Goal: Transaction & Acquisition: Purchase product/service

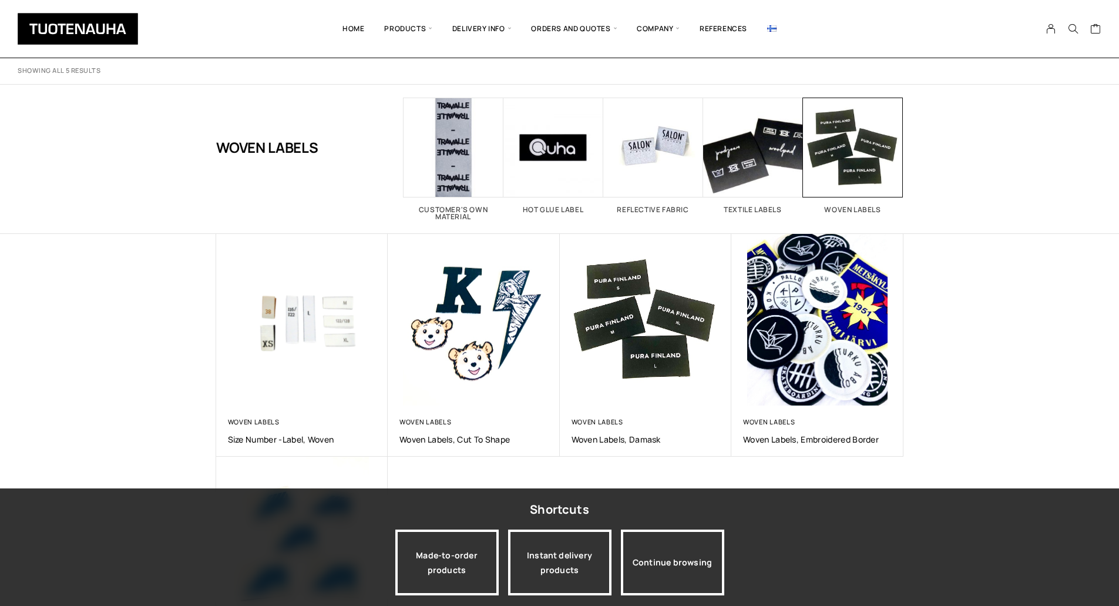
click at [1036, 373] on div "Showing all 5 results Sort by popularity Sort by latest Sort by price: low to h…" at bounding box center [559, 386] width 1119 height 657
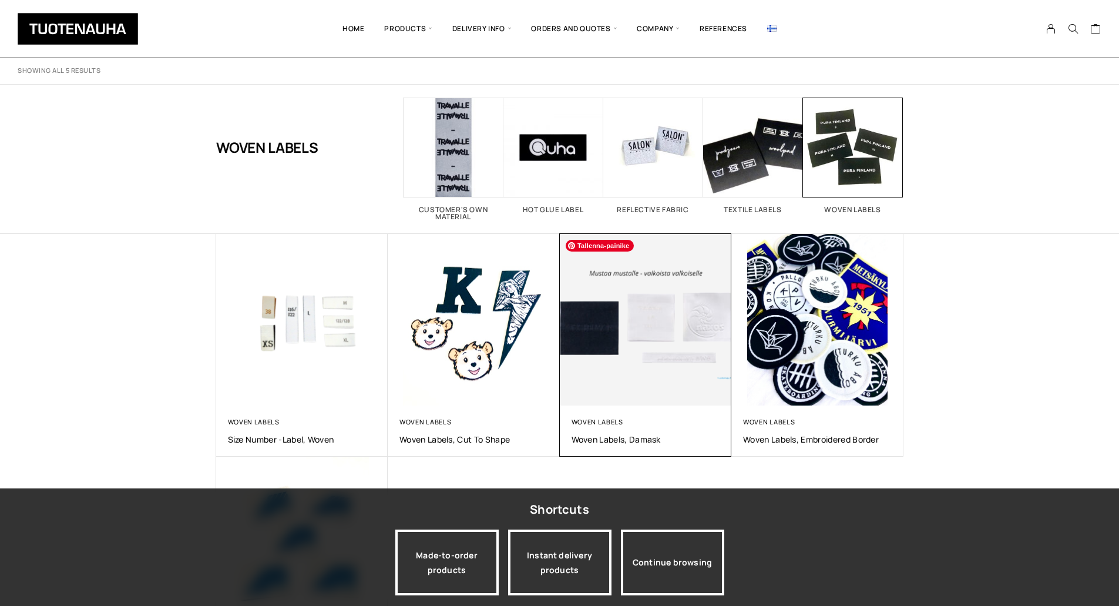
click at [650, 330] on img at bounding box center [645, 319] width 180 height 180
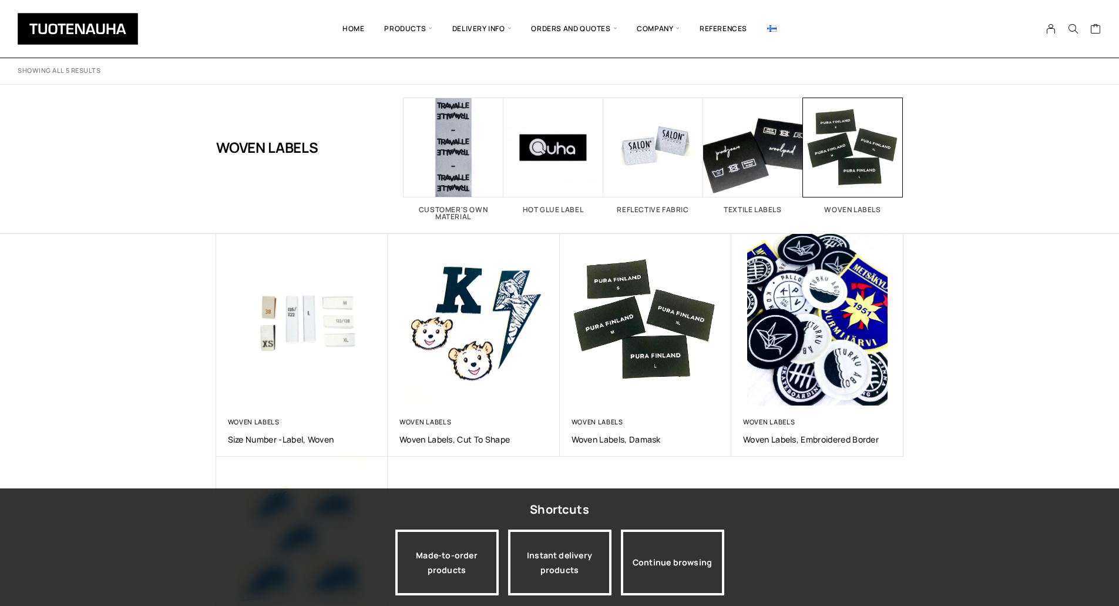
scroll to position [9, 0]
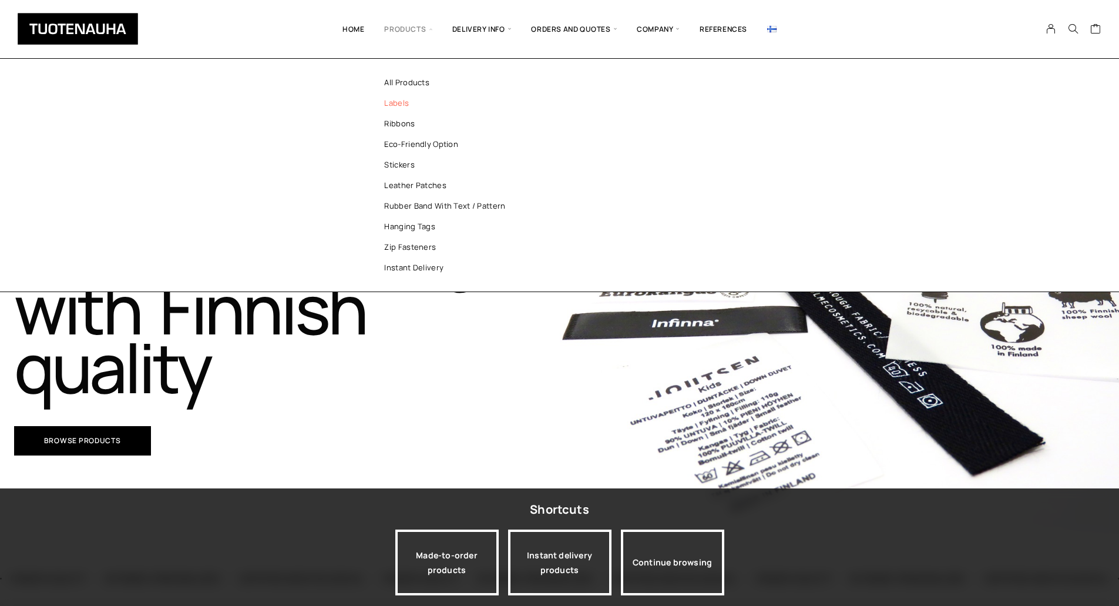
click at [397, 103] on link "Labels" at bounding box center [450, 103] width 170 height 21
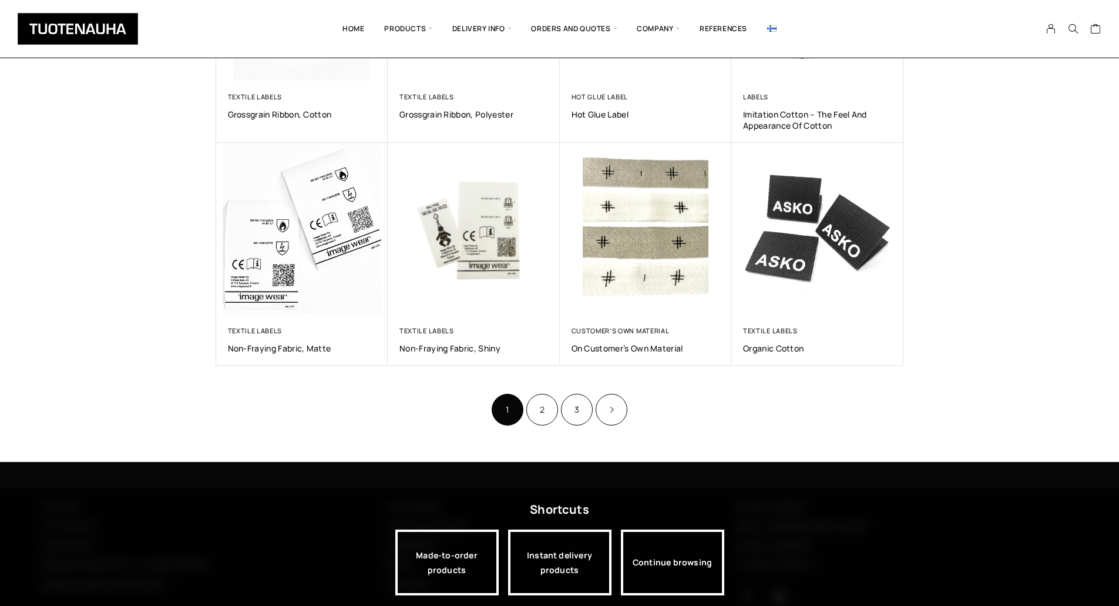
scroll to position [588, 0]
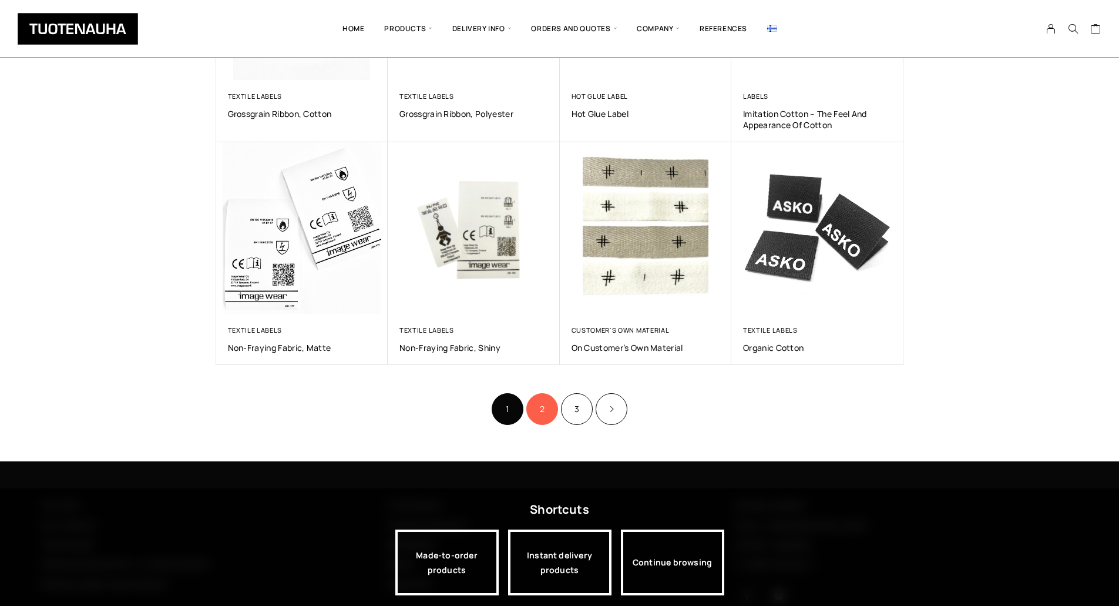
click at [542, 418] on link "2" at bounding box center [542, 409] width 32 height 32
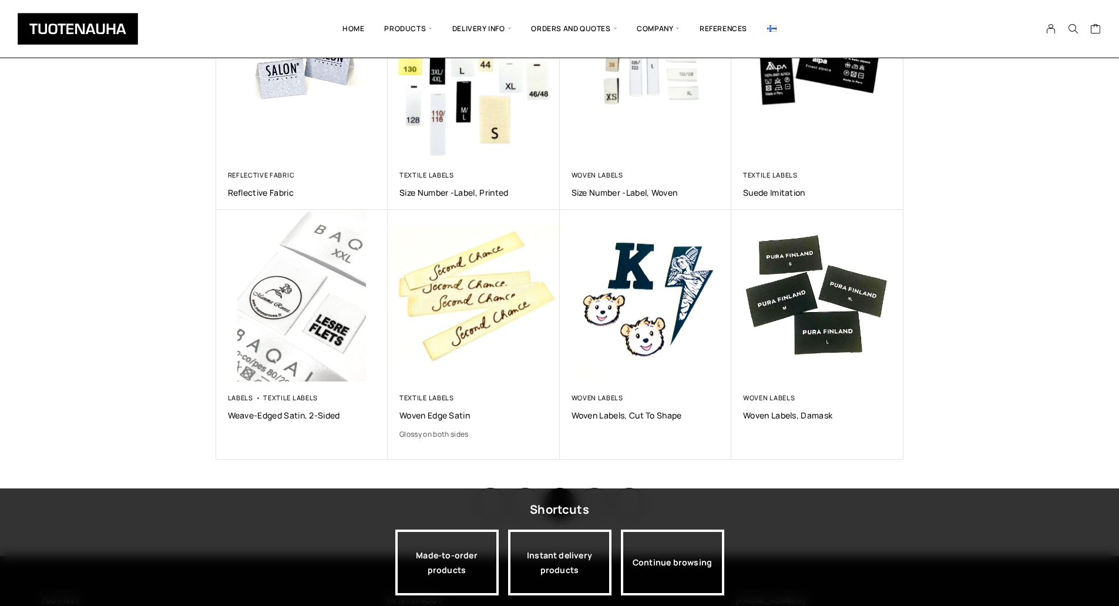
scroll to position [529, 0]
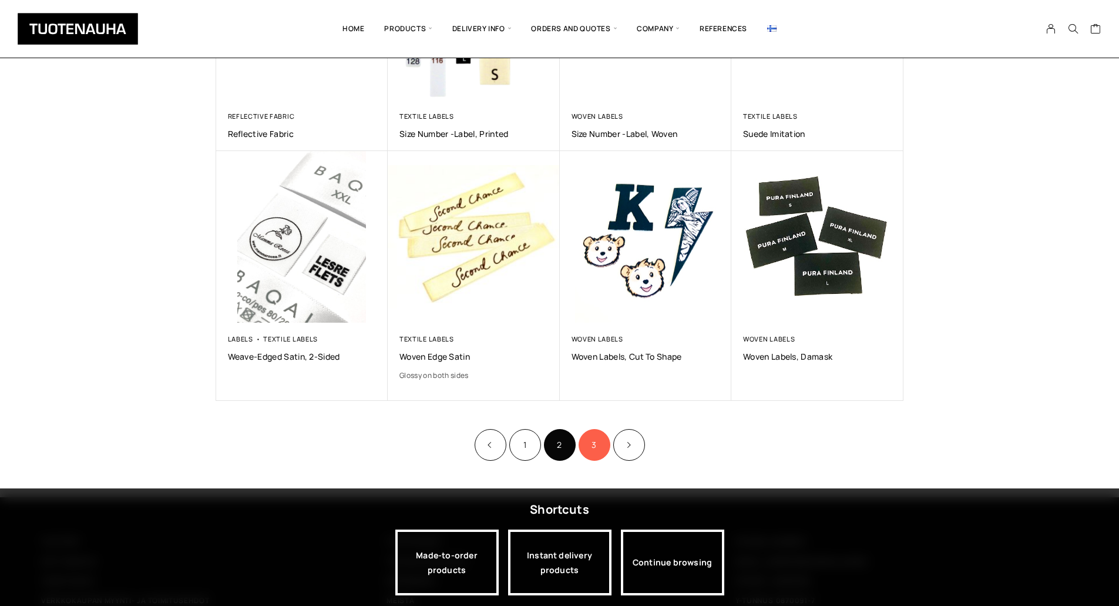
click at [596, 444] on link "3" at bounding box center [595, 445] width 32 height 32
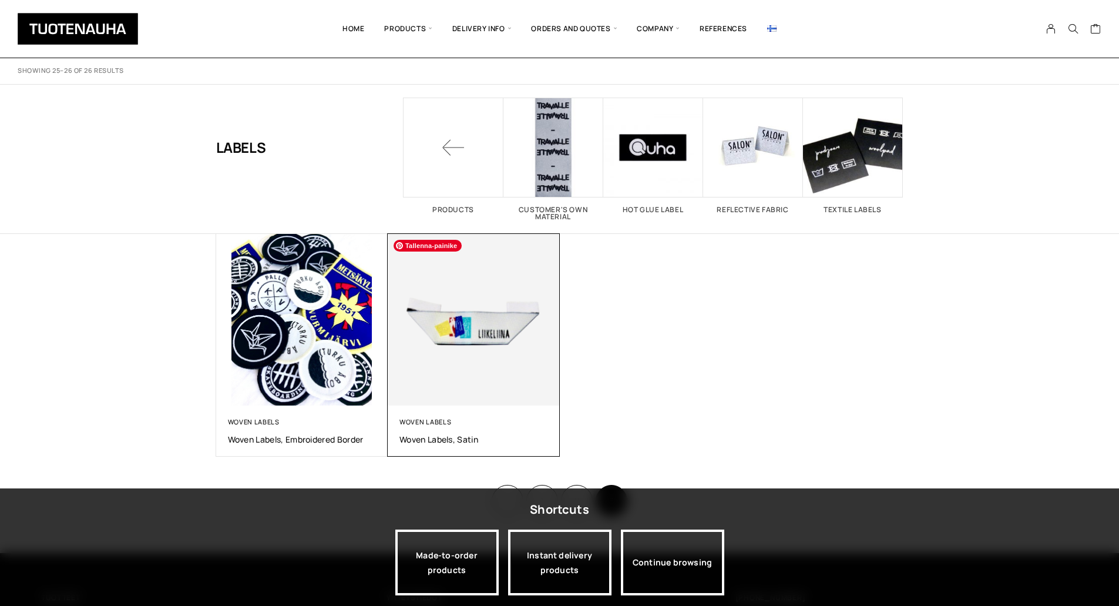
click at [475, 347] on img at bounding box center [474, 319] width 180 height 180
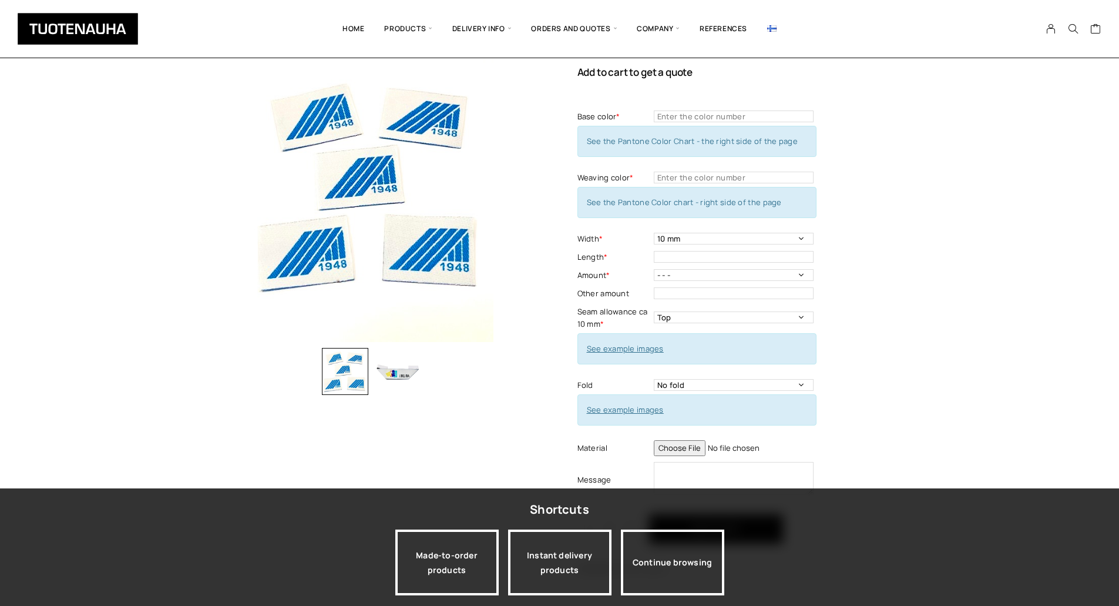
scroll to position [59, 0]
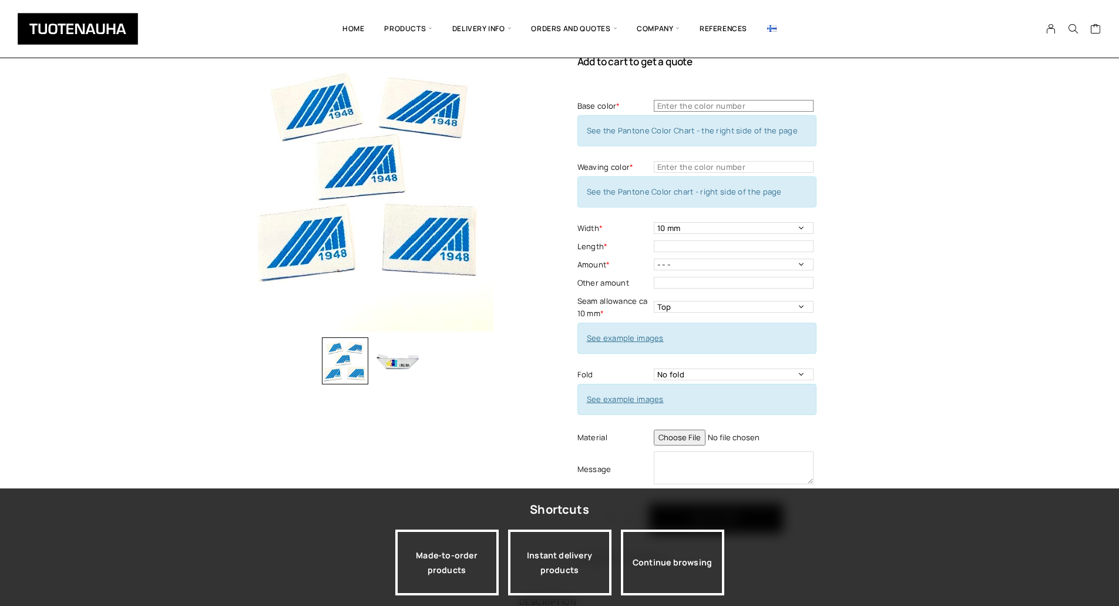
click at [744, 105] on input "text" at bounding box center [734, 106] width 160 height 12
click at [698, 229] on select "10 mm 15 mm 20 mm 25 mm 30 mm 35 mm 40 mm 45 mm 50 mm 55 mm 60 mm 65 mm 70 mm" at bounding box center [734, 228] width 160 height 12
select select "50 mm"
click at [654, 222] on select "10 mm 15 mm 20 mm 25 mm 30 mm 35 mm 40 mm 45 mm 50 mm 55 mm 60 mm 65 mm 70 mm" at bounding box center [734, 228] width 160 height 12
click at [685, 245] on input "text" at bounding box center [734, 246] width 160 height 12
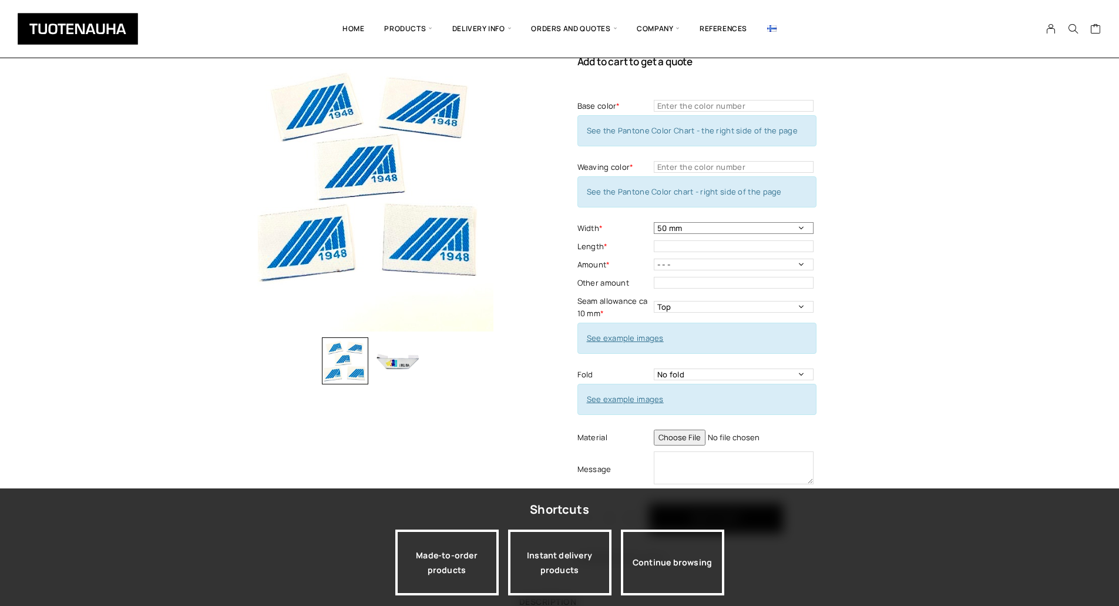
click at [689, 229] on select "10 mm 15 mm 20 mm 25 mm 30 mm 35 mm 40 mm 45 mm 50 mm 55 mm 60 mm 65 mm 70 mm" at bounding box center [734, 228] width 160 height 12
drag, startPoint x: 995, startPoint y: 238, endPoint x: 965, endPoint y: 247, distance: 30.7
click at [994, 238] on div "Woven labels, satin Add to cart to get a quote Base color * Base color - Mandat…" at bounding box center [559, 371] width 1119 height 703
click at [672, 264] on select "- - - 500 pcs 1000 pcs 1500 pcs 2000 pcs 2500 pcs 3000 pcs 3500 pcs 4000 pcs" at bounding box center [734, 265] width 160 height 12
select select "500 pcs"
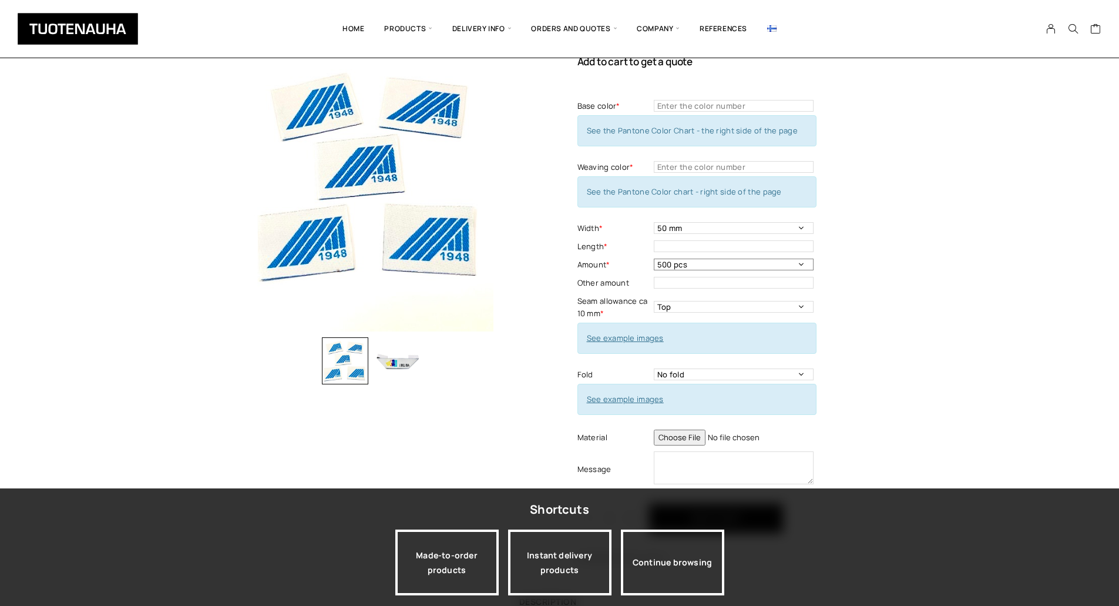
click at [654, 259] on select "- - - 500 pcs 1000 pcs 1500 pcs 2000 pcs 2500 pcs 3000 pcs 3500 pcs 4000 pcs" at bounding box center [734, 265] width 160 height 12
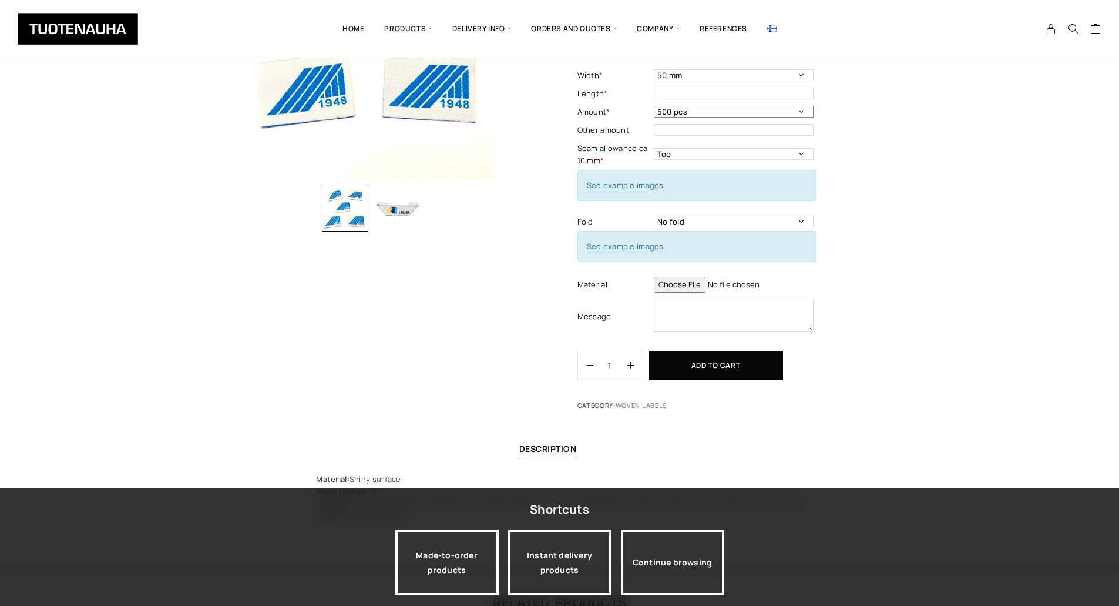
scroll to position [49, 0]
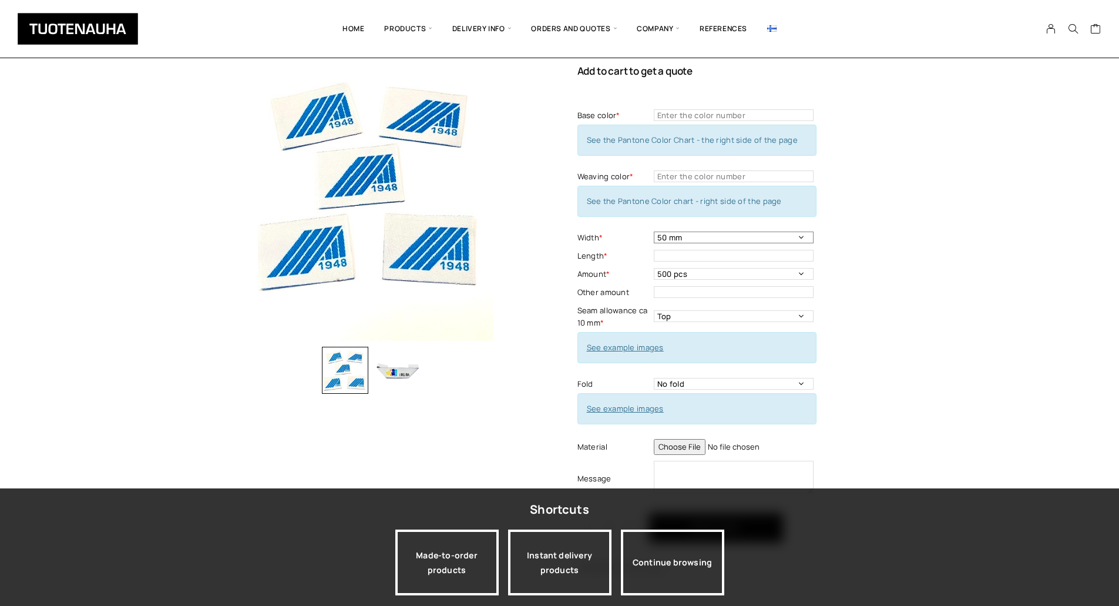
click at [674, 237] on select "10 mm 15 mm 20 mm 25 mm 30 mm 35 mm 40 mm 45 mm 50 mm 55 mm 60 mm 65 mm 70 mm" at bounding box center [734, 237] width 160 height 12
select select "10 mm"
click at [654, 231] on select "10 mm 15 mm 20 mm 25 mm 30 mm 35 mm 40 mm 45 mm 50 mm 55 mm 60 mm 65 mm 70 mm" at bounding box center [734, 237] width 160 height 12
click at [674, 271] on select "- - - 500 pcs 1000 pcs 1500 pcs 2000 pcs 2500 pcs 3000 pcs 3500 pcs 4000 pcs" at bounding box center [734, 274] width 160 height 12
select select "- - -"
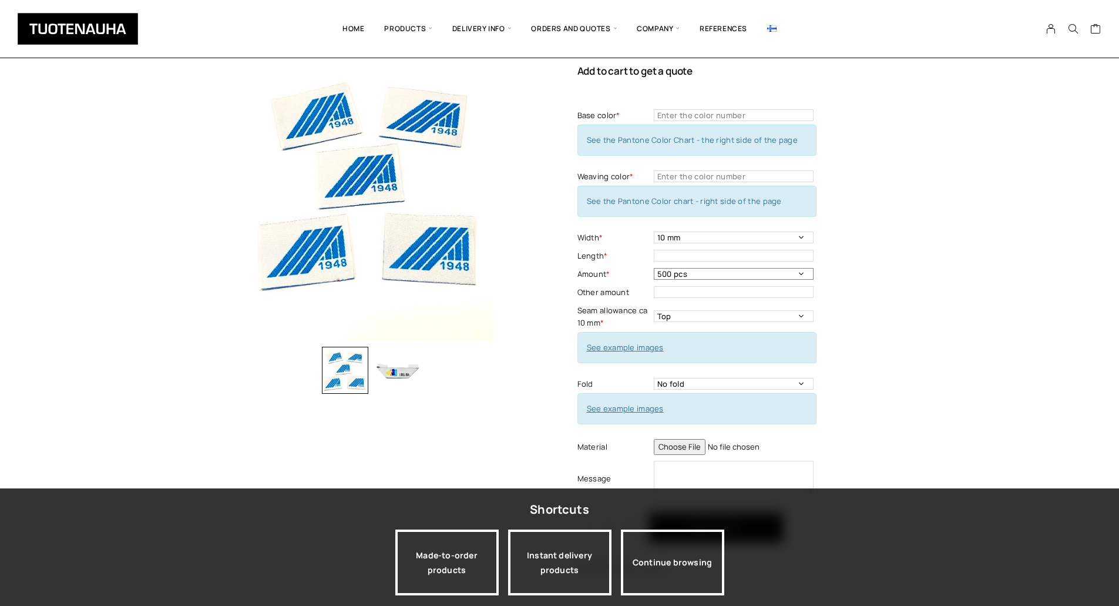
click at [654, 268] on select "- - - 500 pcs 1000 pcs 1500 pcs 2000 pcs 2500 pcs 3000 pcs 3500 pcs 4000 pcs" at bounding box center [734, 274] width 160 height 12
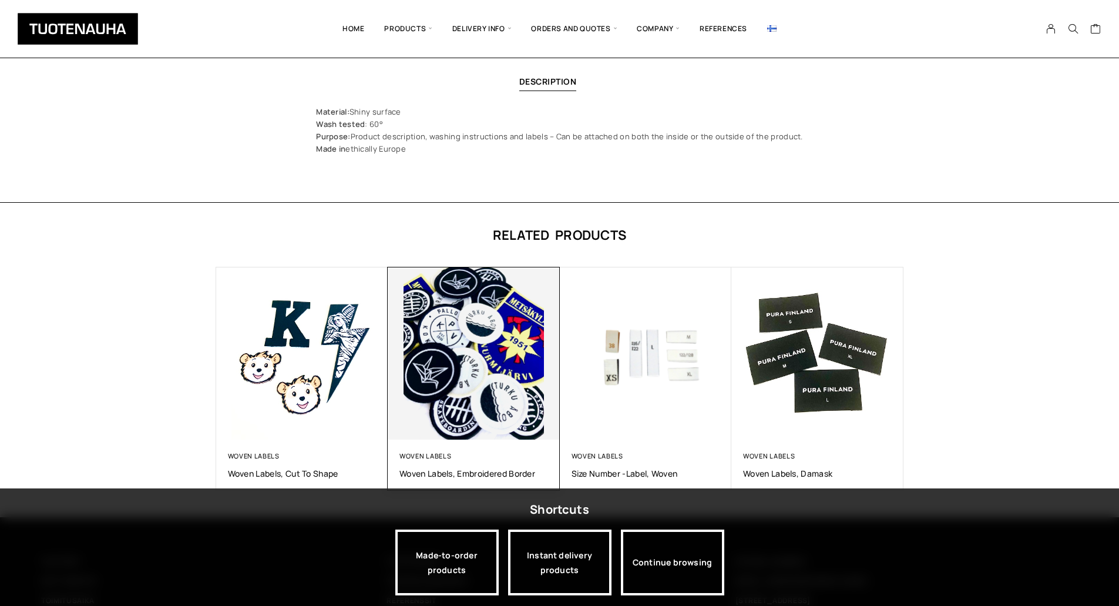
scroll to position [696, 0]
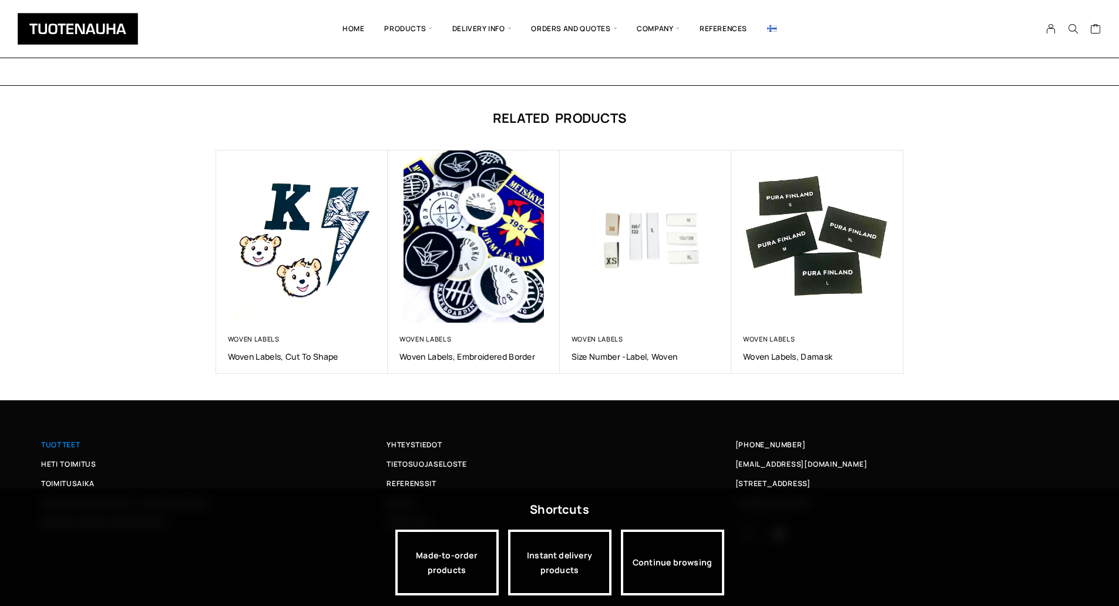
click at [52, 444] on span "Tuotteet" at bounding box center [60, 444] width 39 height 12
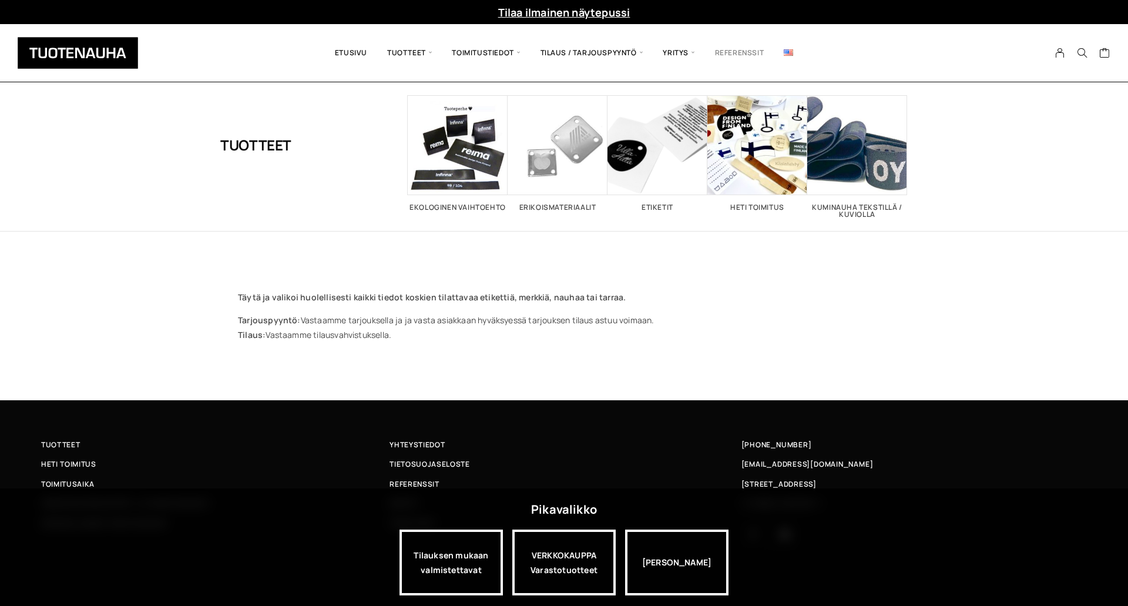
click at [742, 55] on link "Referenssit" at bounding box center [739, 53] width 69 height 40
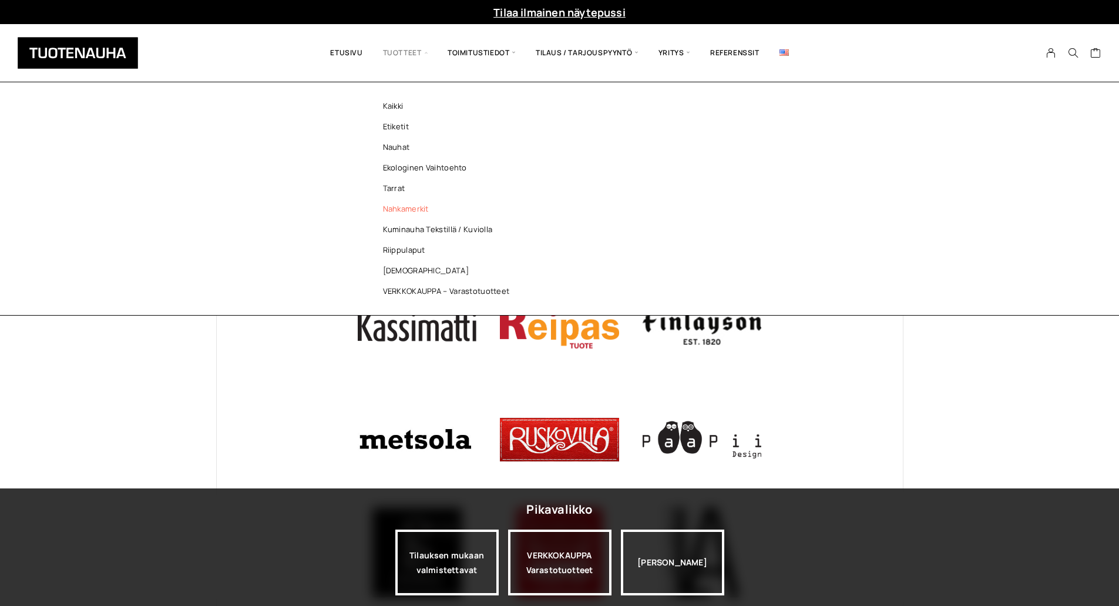
click at [416, 216] on link "Nahkamerkit" at bounding box center [449, 209] width 170 height 21
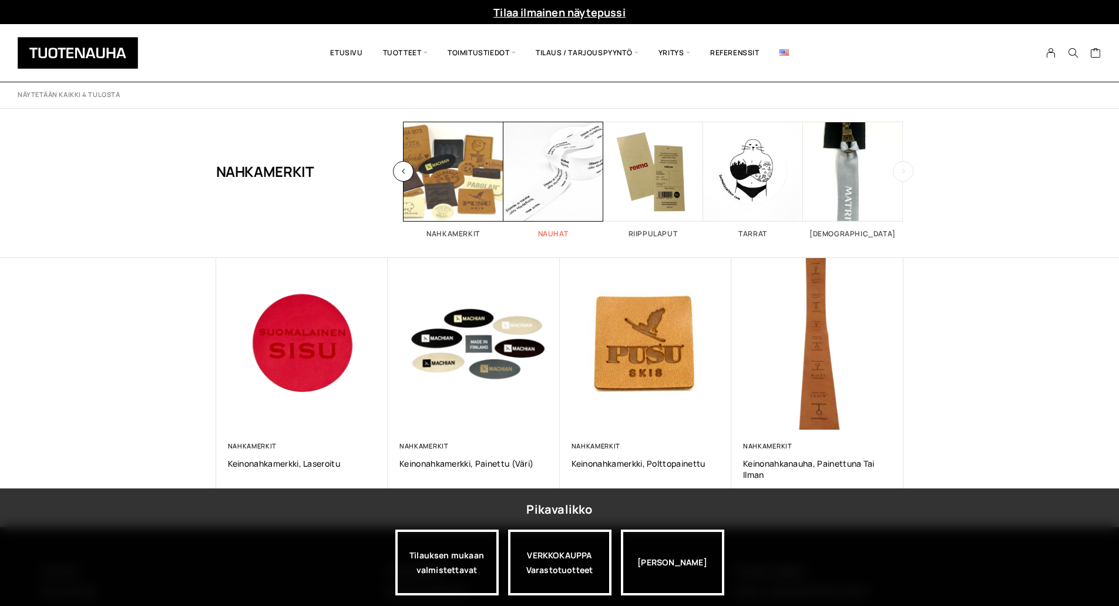
click at [574, 176] on span "Visit product category Nauhat" at bounding box center [553, 172] width 100 height 100
click at [552, 171] on span "Visit product category Nauhat" at bounding box center [553, 172] width 100 height 100
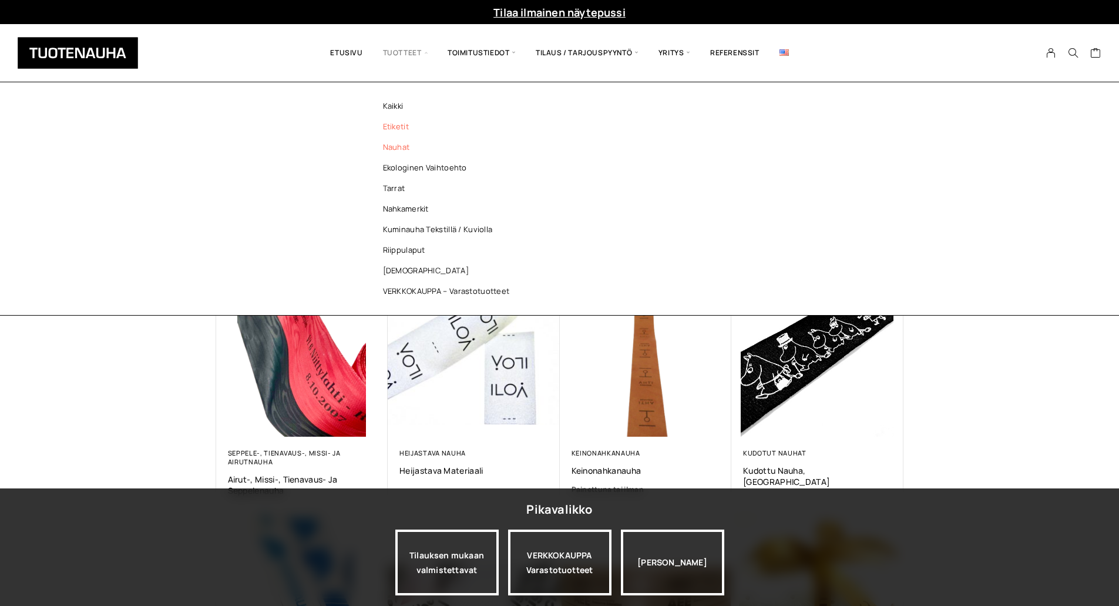
click at [393, 127] on link "Etiketit" at bounding box center [449, 126] width 170 height 21
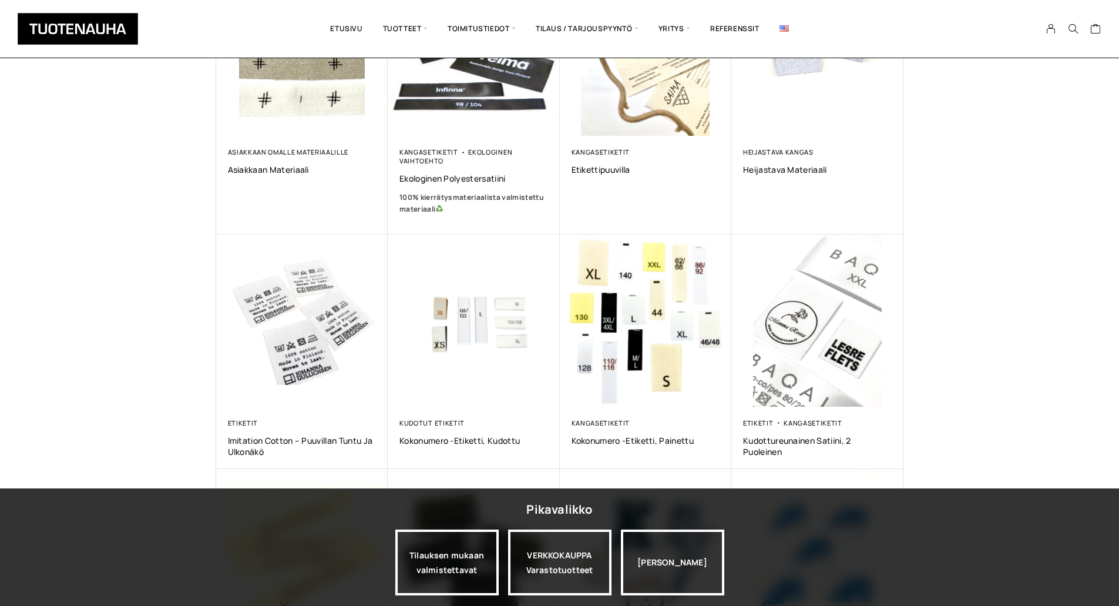
scroll to position [646, 0]
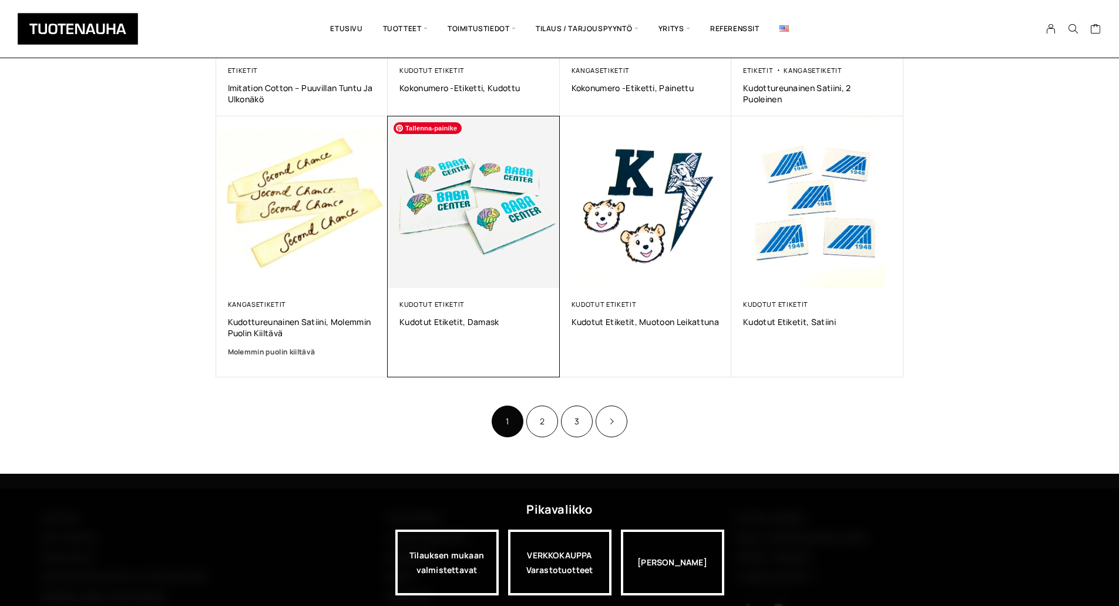
click at [522, 214] on img at bounding box center [474, 202] width 180 height 180
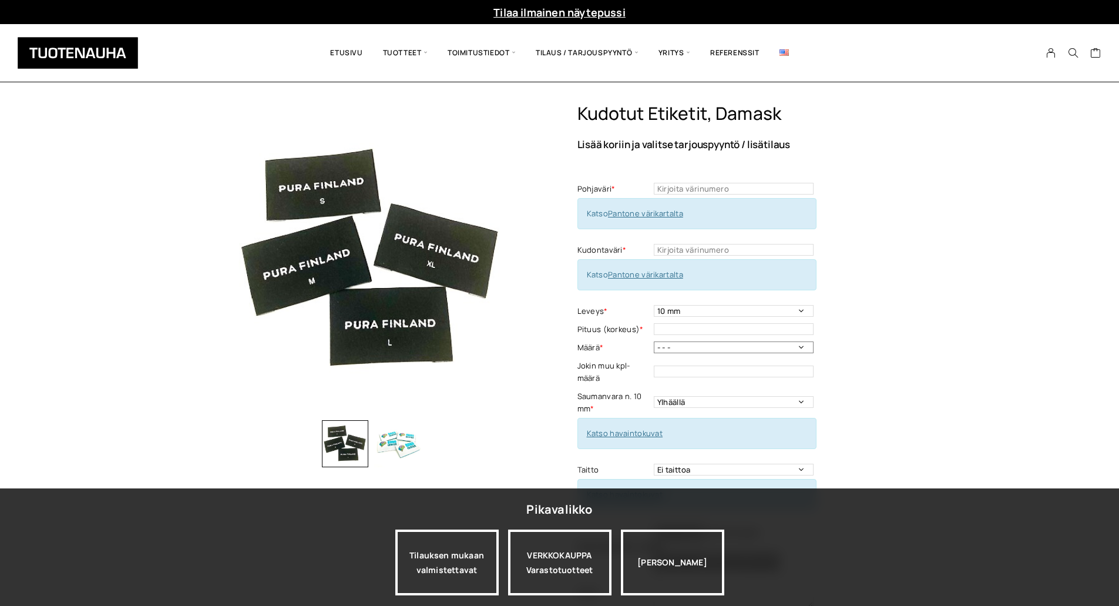
click at [762, 343] on select "- - - 500 kpl 1000 kpl 1500 kpl 2000 kpl 2500 kpl 3000 kpl 3500 kpl 4000 kpl" at bounding box center [734, 347] width 160 height 12
click at [961, 323] on div "Kudotut etiketit, Damask Lisää koriin ja valitse tarjouspyyntö / lisätilaus Poh…" at bounding box center [559, 484] width 1119 height 763
